Goal: Information Seeking & Learning: Find specific fact

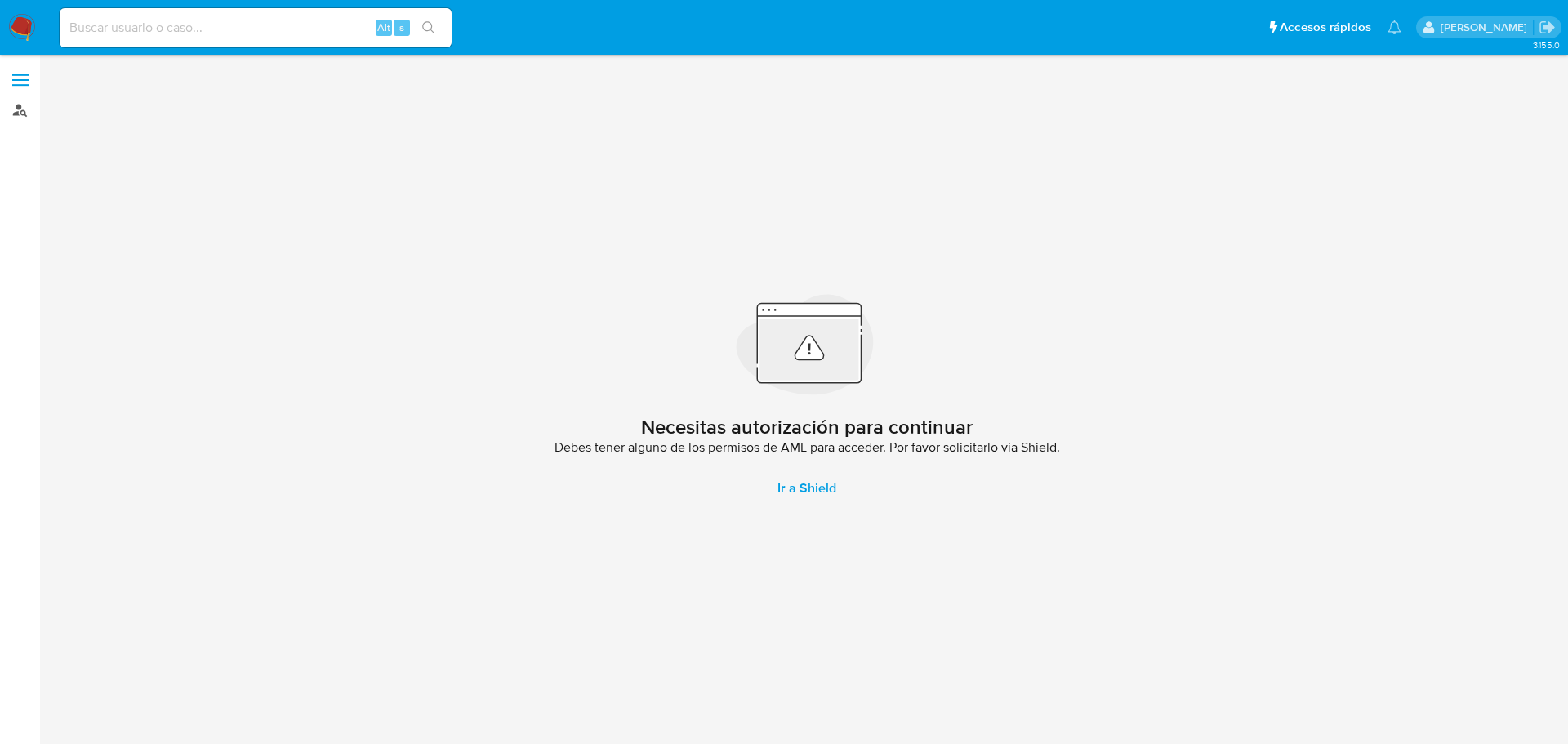
click at [15, 113] on link "Buscador de personas" at bounding box center [97, 110] width 194 height 26
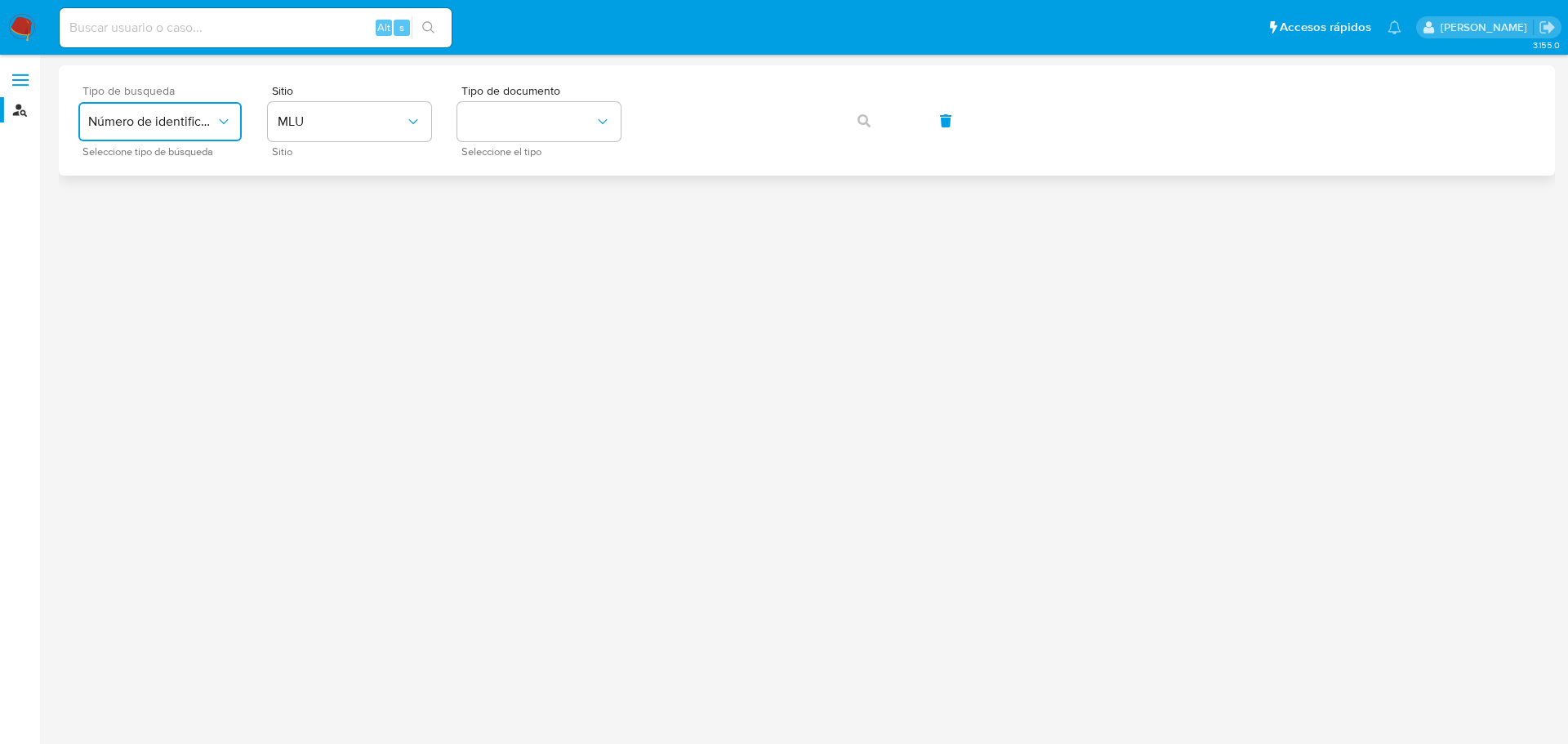
click at [214, 129] on span "Número de identificación" at bounding box center [152, 122] width 128 height 17
click at [158, 220] on div "User ID" at bounding box center [155, 222] width 133 height 39
click at [866, 122] on icon "button" at bounding box center [863, 121] width 13 height 13
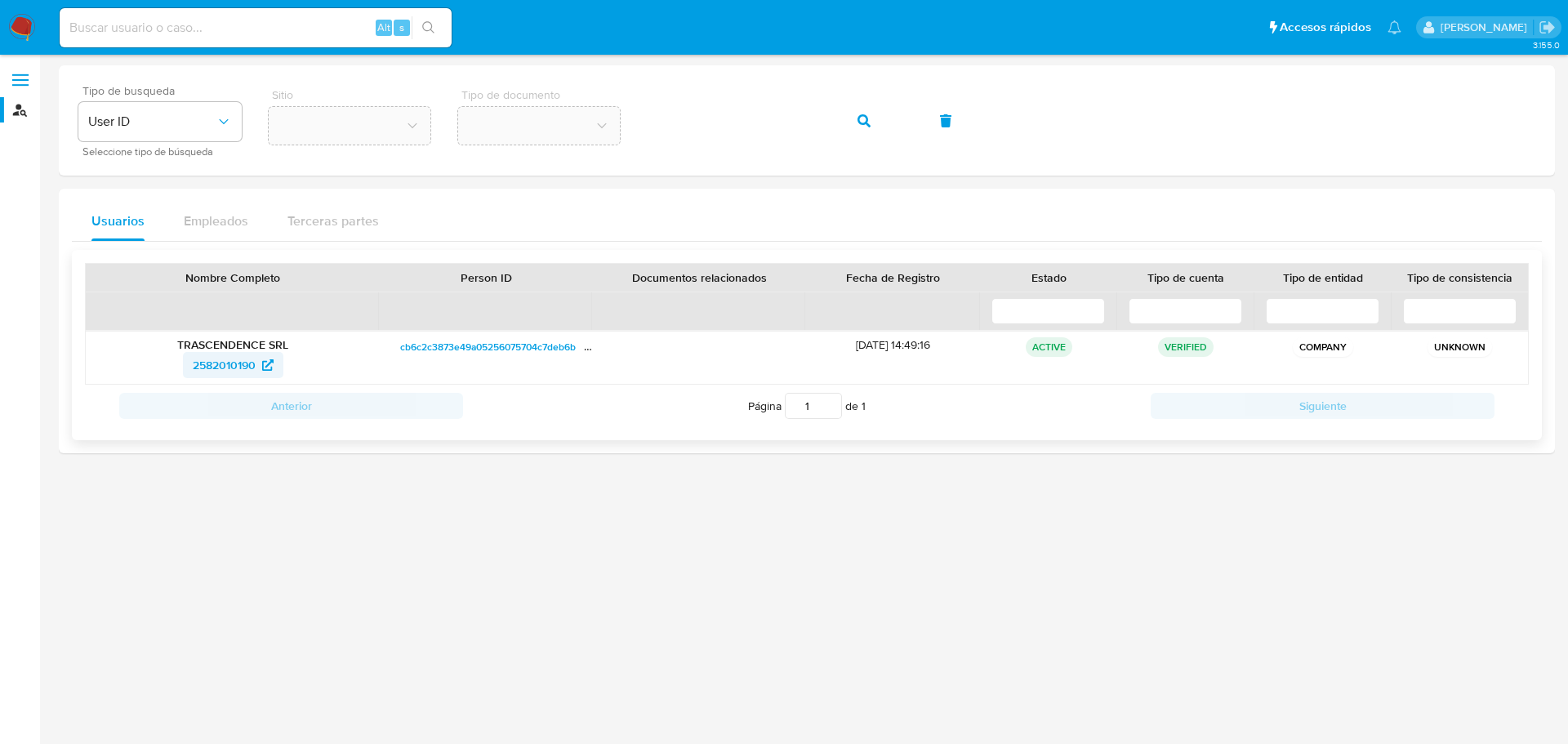
click at [241, 365] on span "2582010190" at bounding box center [224, 365] width 63 height 27
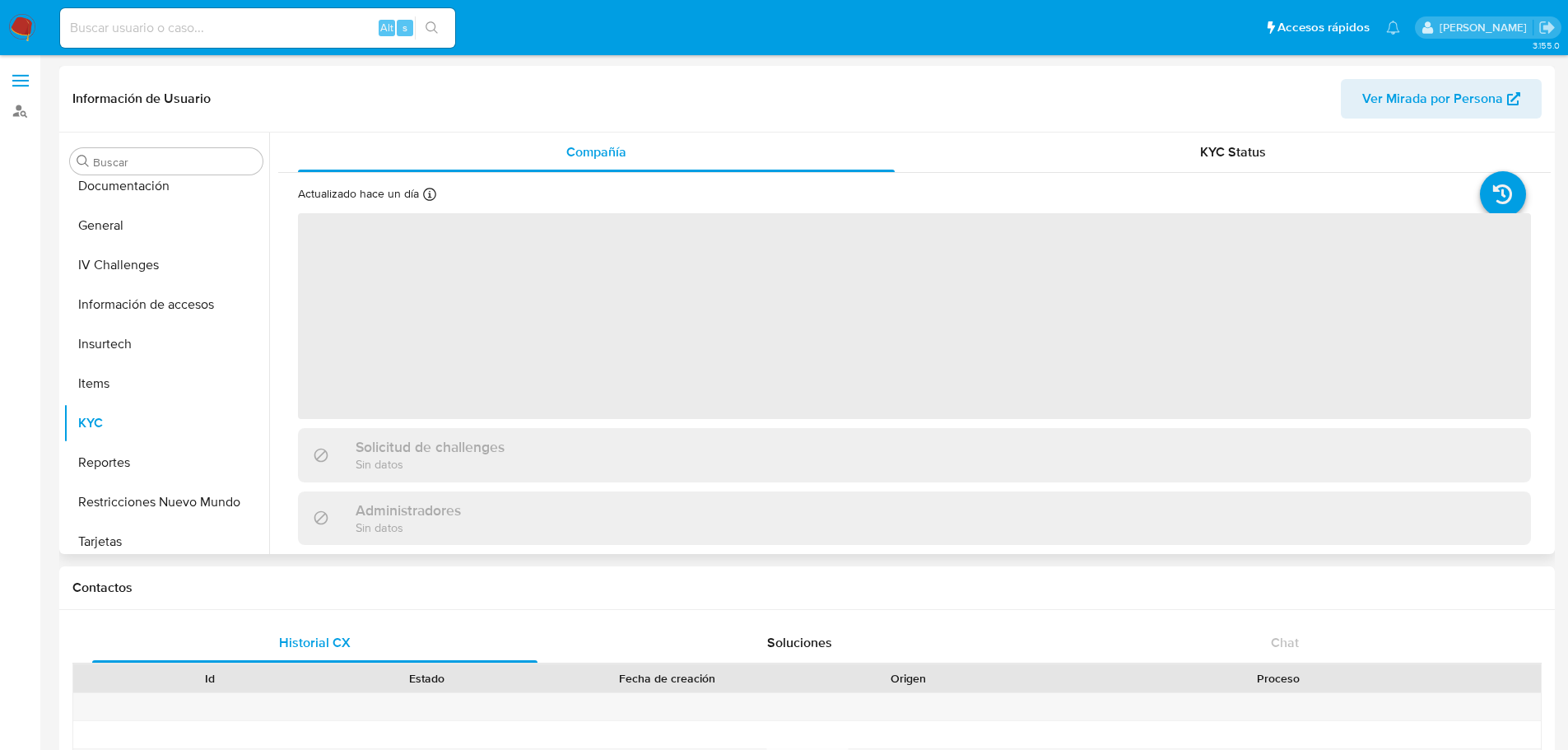
scroll to position [340, 0]
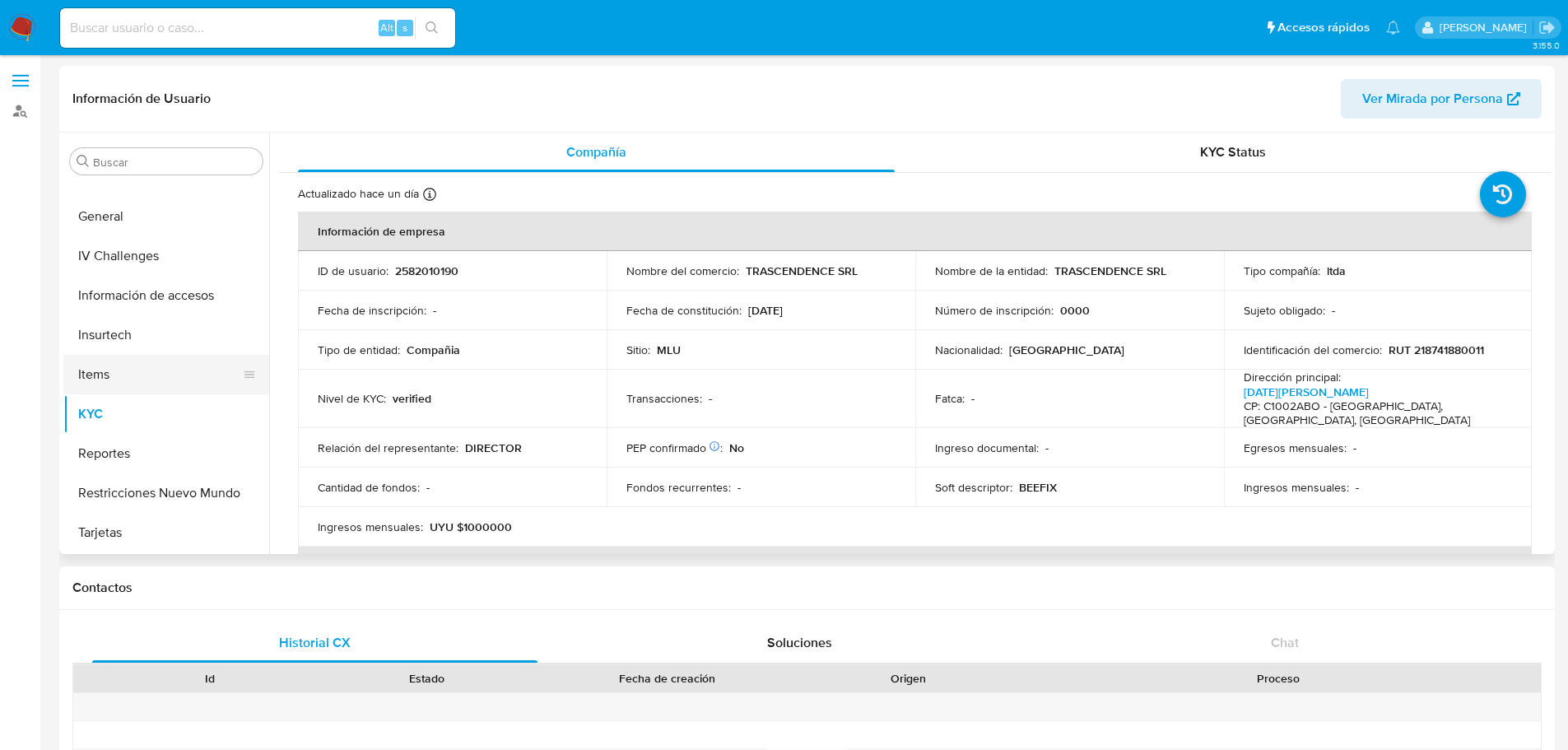
select select "10"
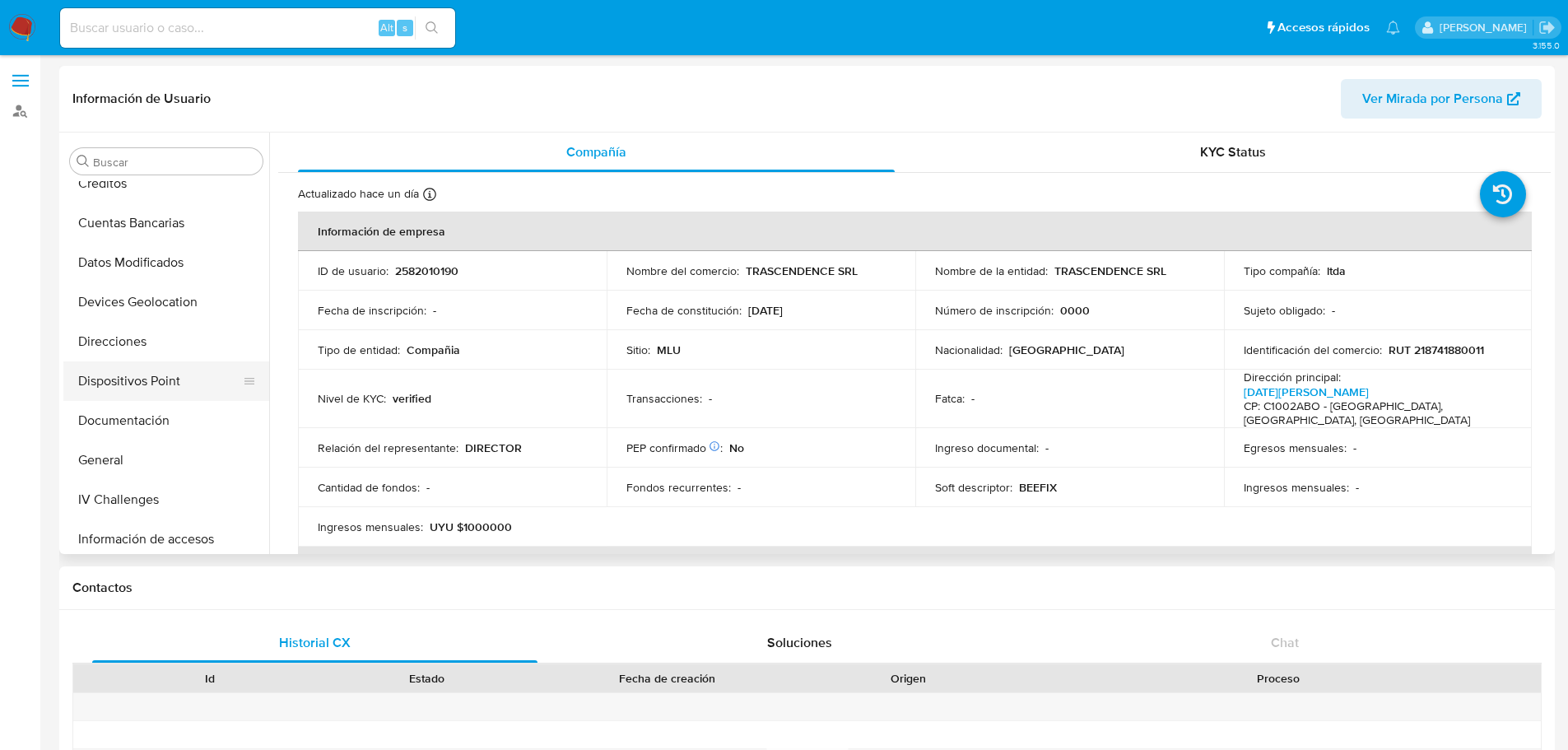
scroll to position [93, 0]
click at [166, 423] on button "Documentación" at bounding box center [159, 424] width 193 height 40
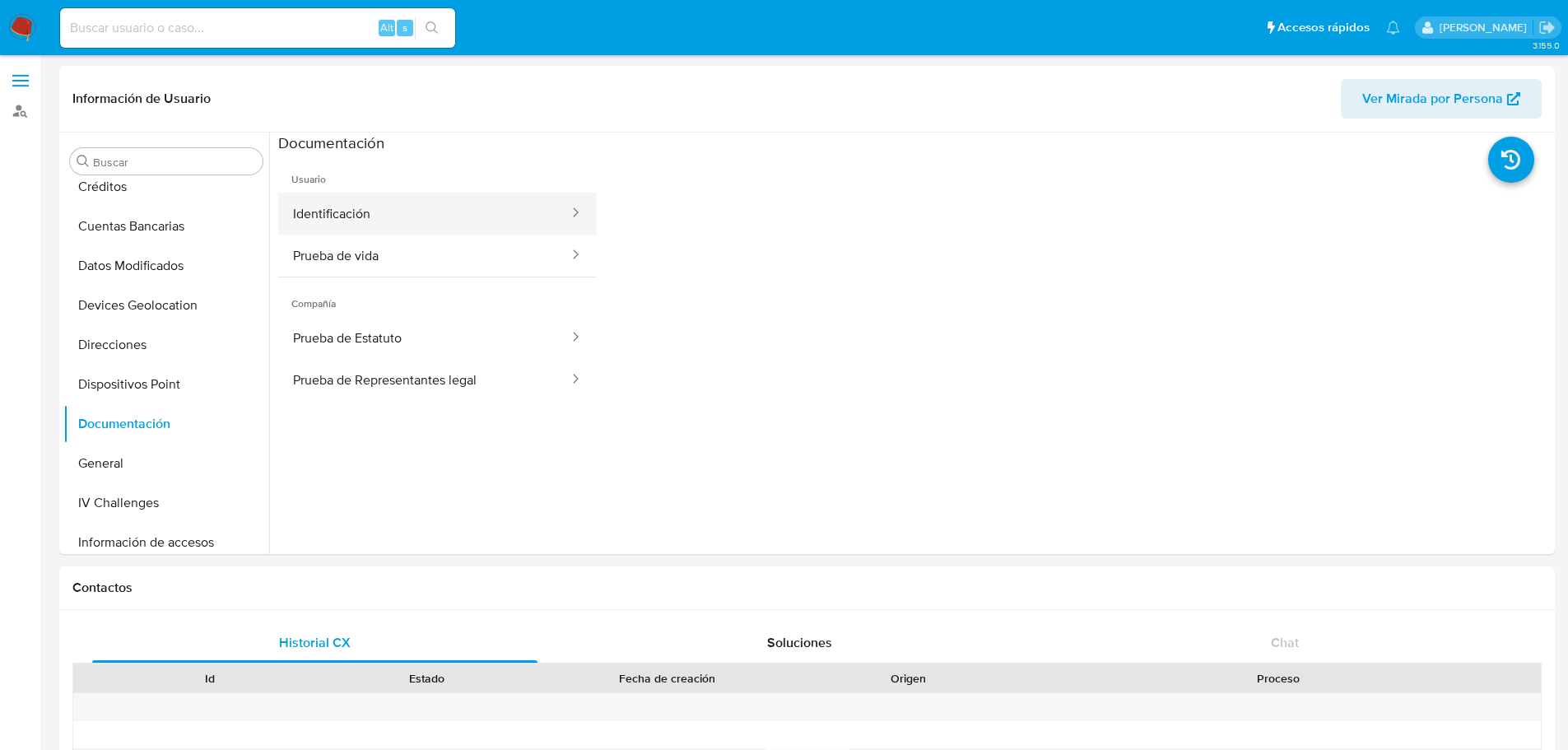
click at [468, 220] on button "Identificación" at bounding box center [423, 214] width 292 height 42
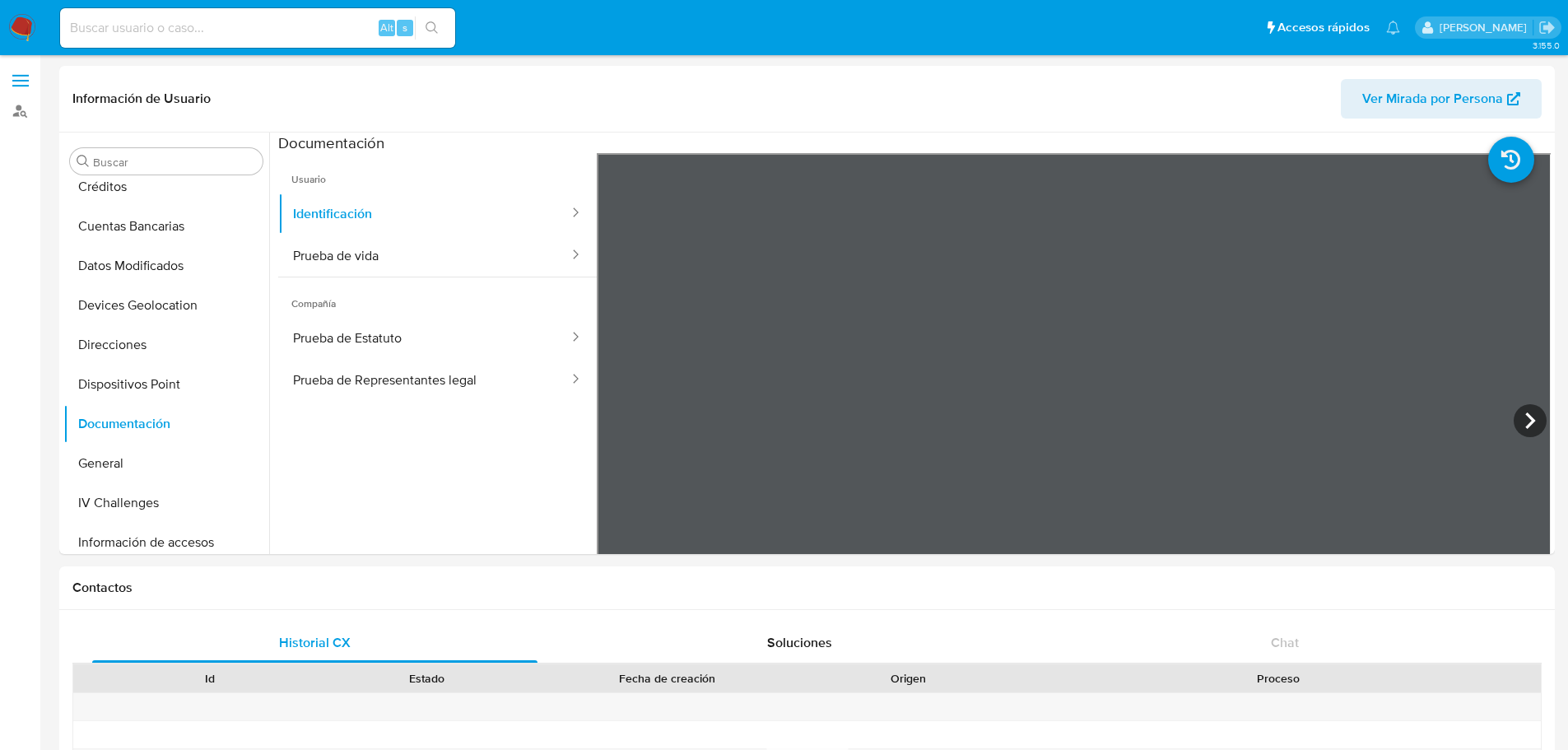
click at [867, 68] on div "Información de Usuario Ver Mirada por Persona" at bounding box center [807, 99] width 1496 height 66
click at [1530, 423] on icon at bounding box center [1530, 421] width 33 height 33
